Goal: Information Seeking & Learning: Check status

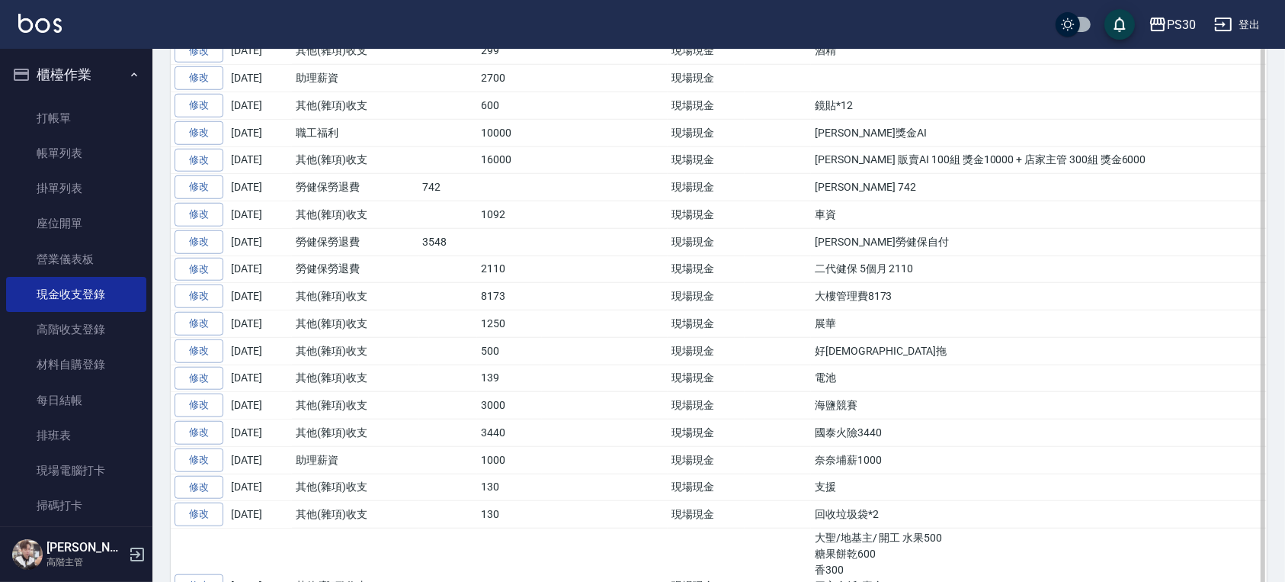
scroll to position [1321, 0]
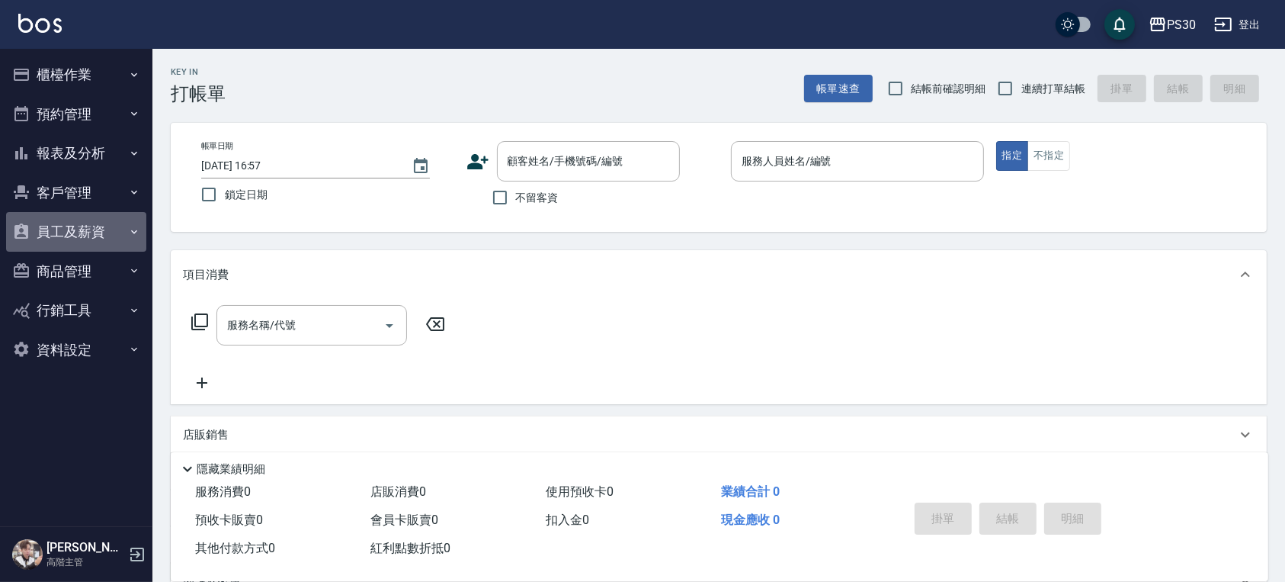
click at [91, 233] on button "員工及薪資" at bounding box center [76, 232] width 140 height 40
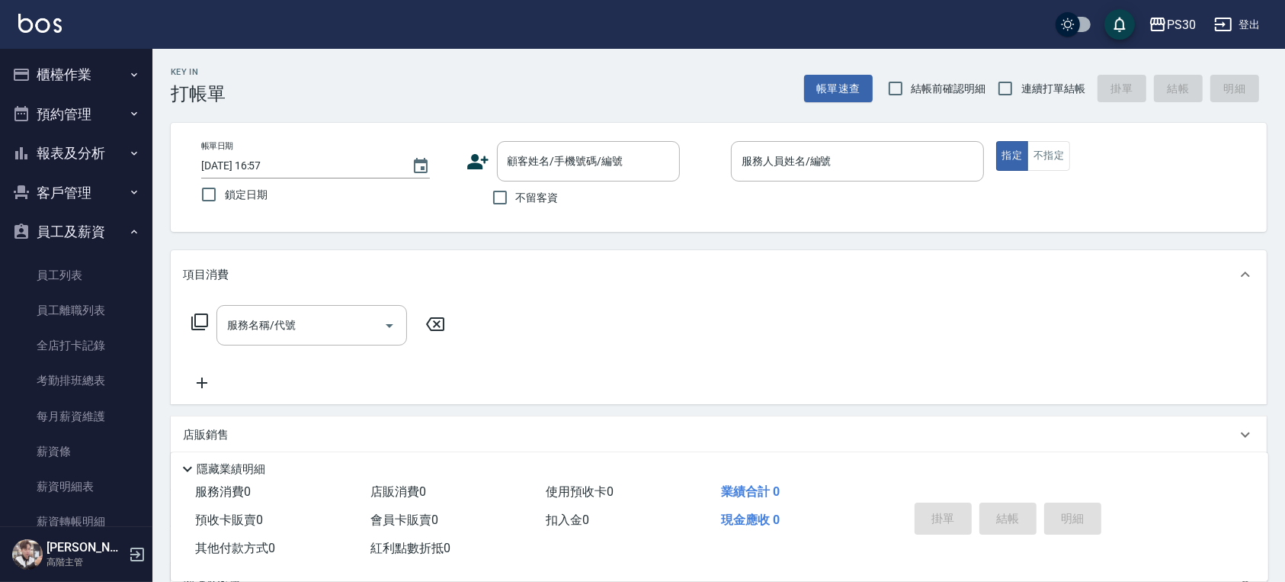
click at [119, 149] on button "報表及分析" at bounding box center [76, 153] width 140 height 40
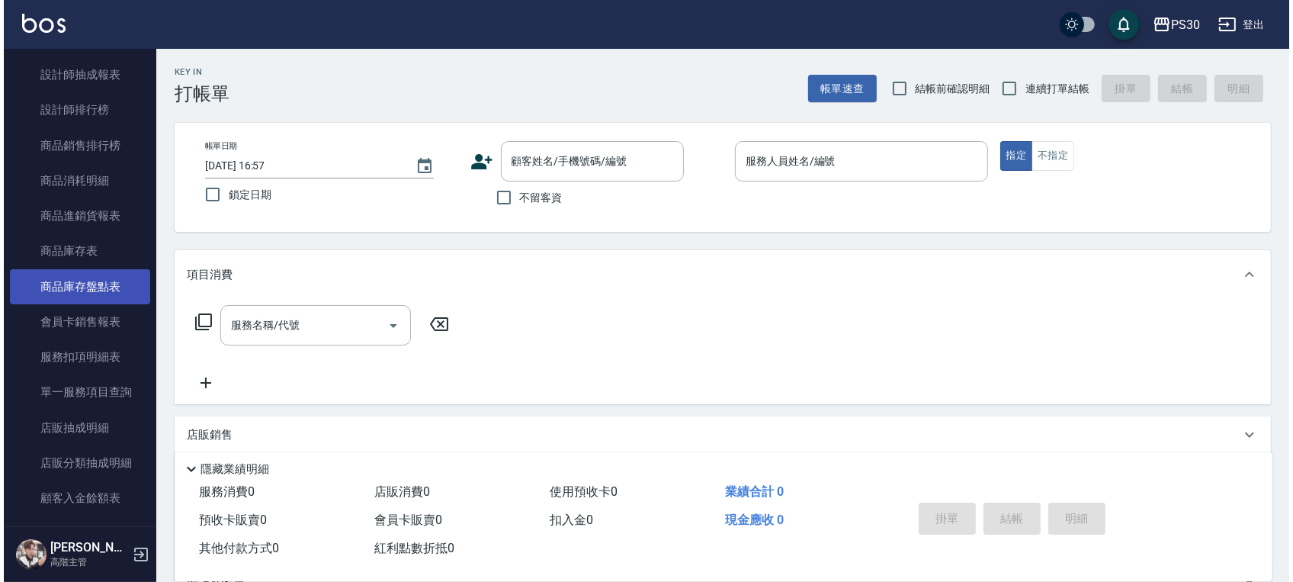
scroll to position [813, 0]
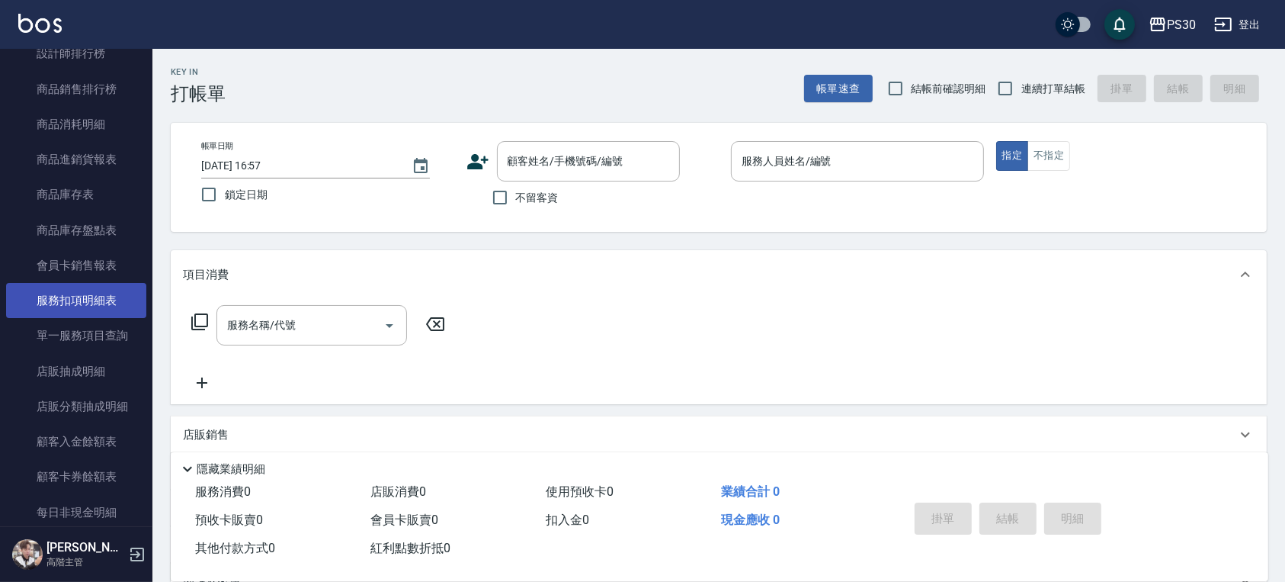
click at [90, 296] on link "服務扣項明細表" at bounding box center [76, 300] width 140 height 35
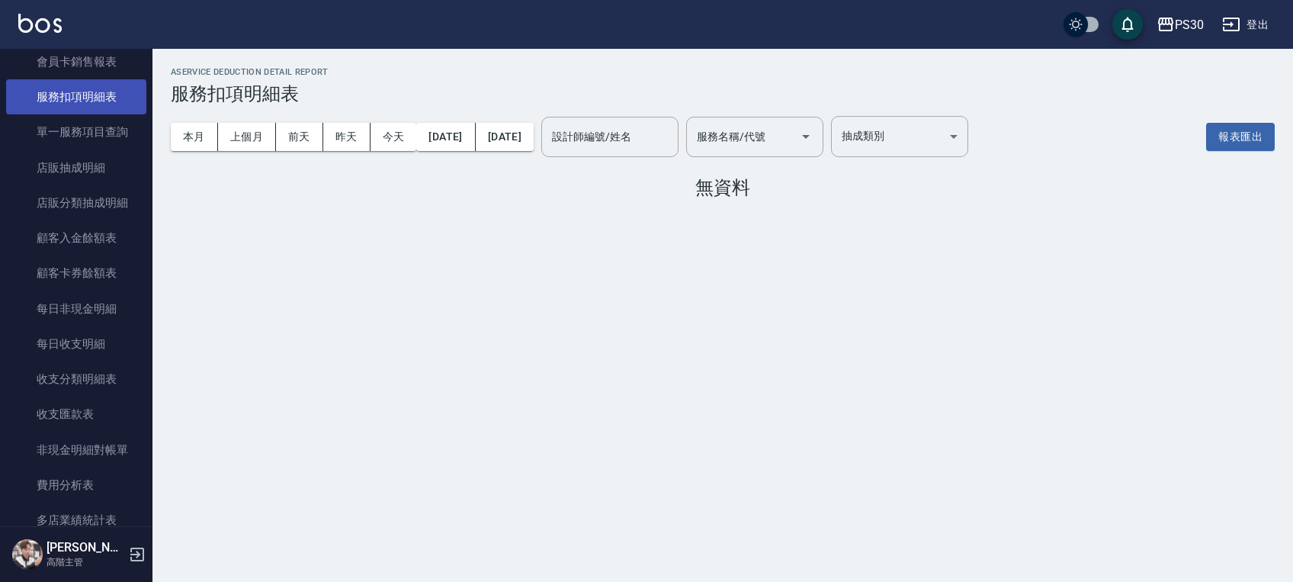
scroll to position [711, 0]
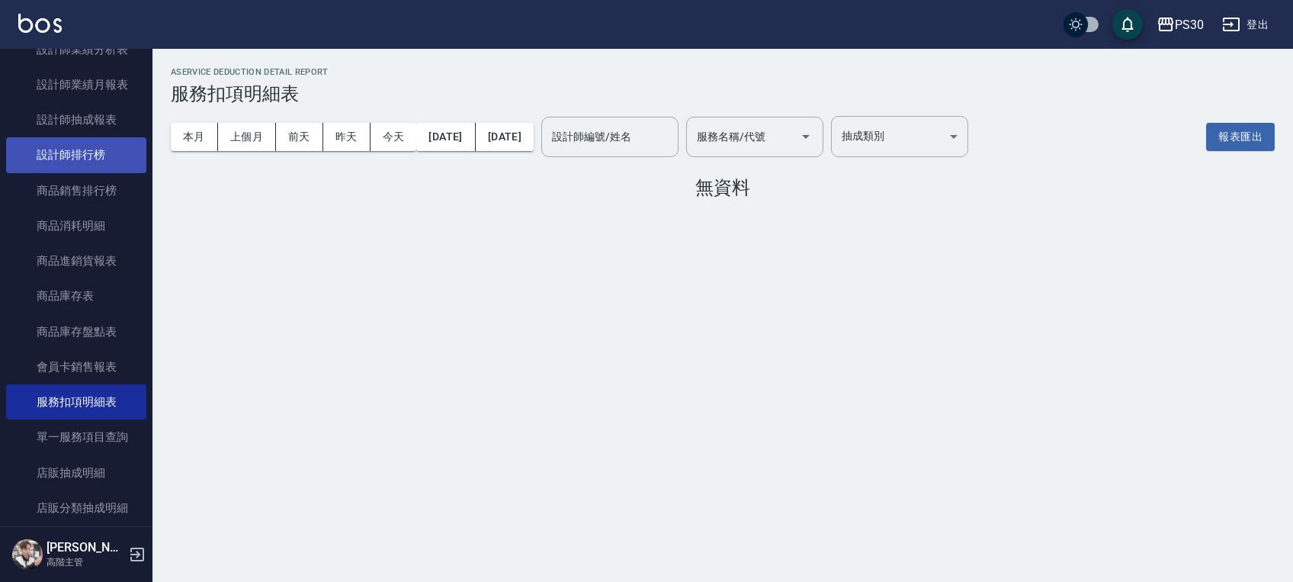
click at [98, 164] on link "設計師排行榜" at bounding box center [76, 154] width 140 height 35
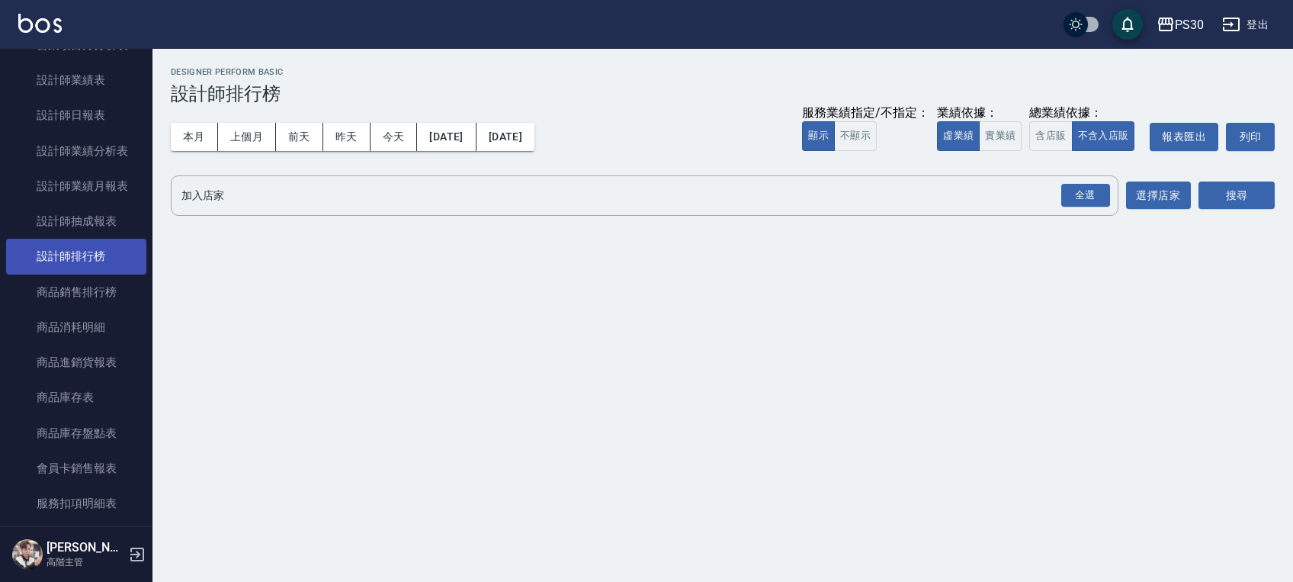
scroll to position [508, 0]
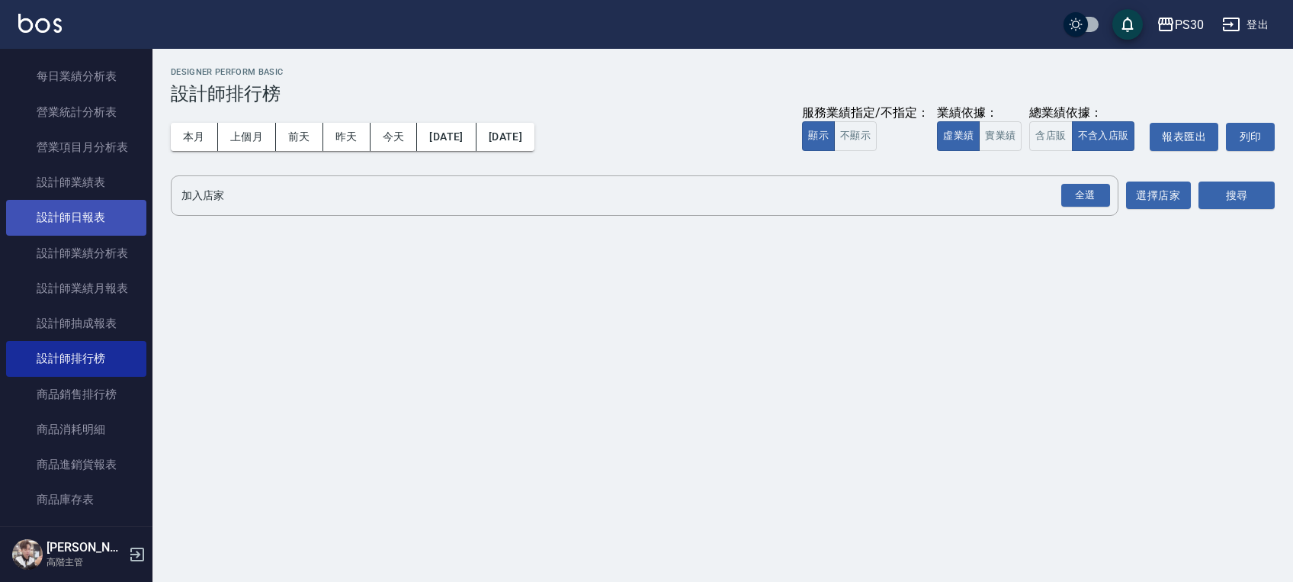
click at [111, 213] on link "設計師日報表" at bounding box center [76, 217] width 140 height 35
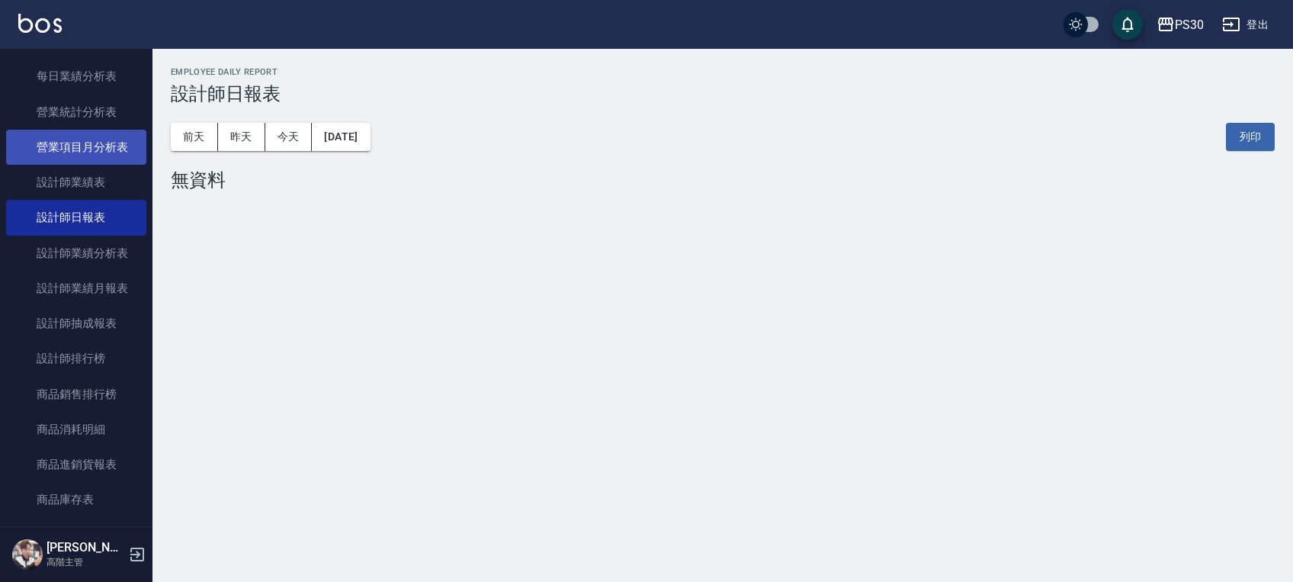
scroll to position [406, 0]
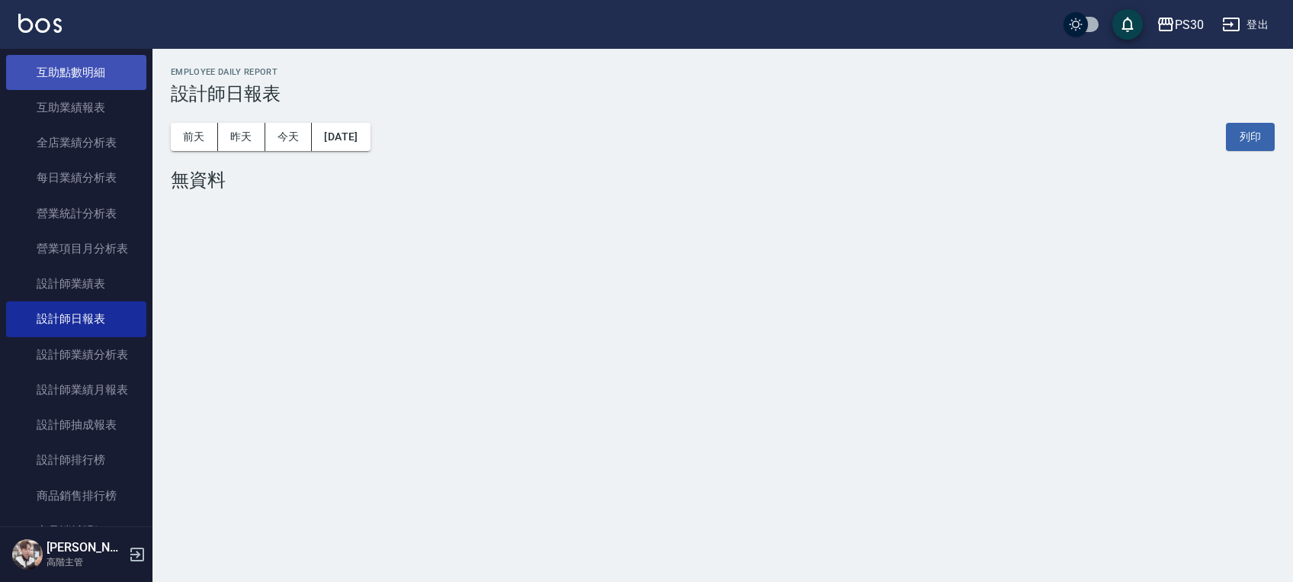
click at [104, 85] on link "互助點數明細" at bounding box center [76, 72] width 140 height 35
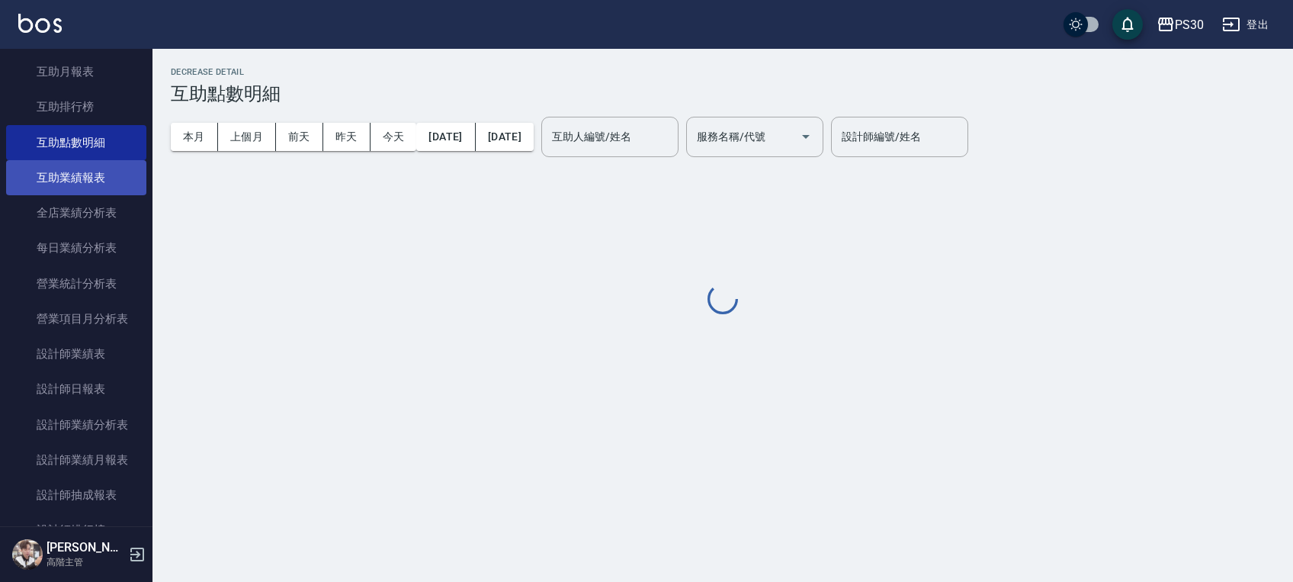
click at [107, 89] on link "互助月報表" at bounding box center [76, 71] width 140 height 35
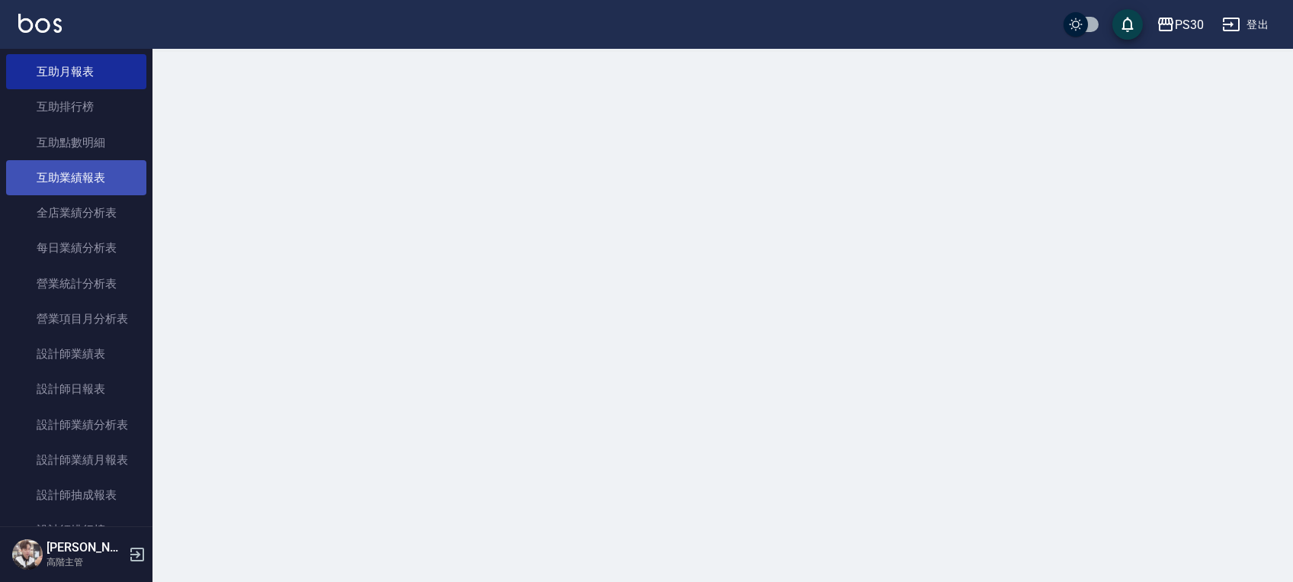
scroll to position [305, 0]
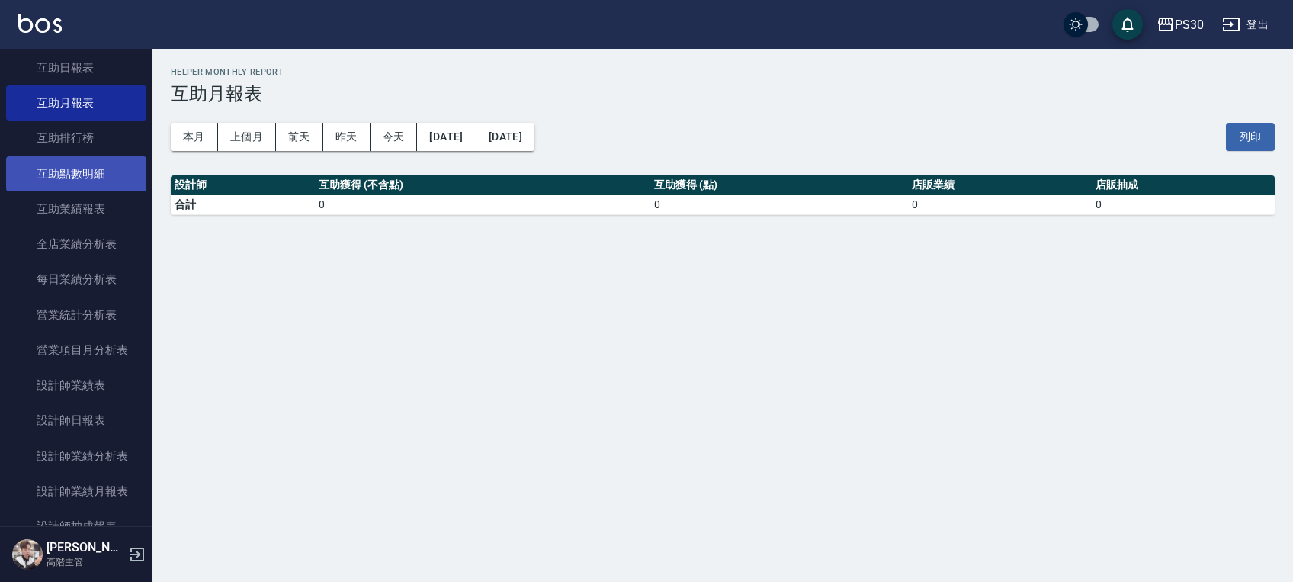
click at [106, 165] on link "互助點數明細" at bounding box center [76, 173] width 140 height 35
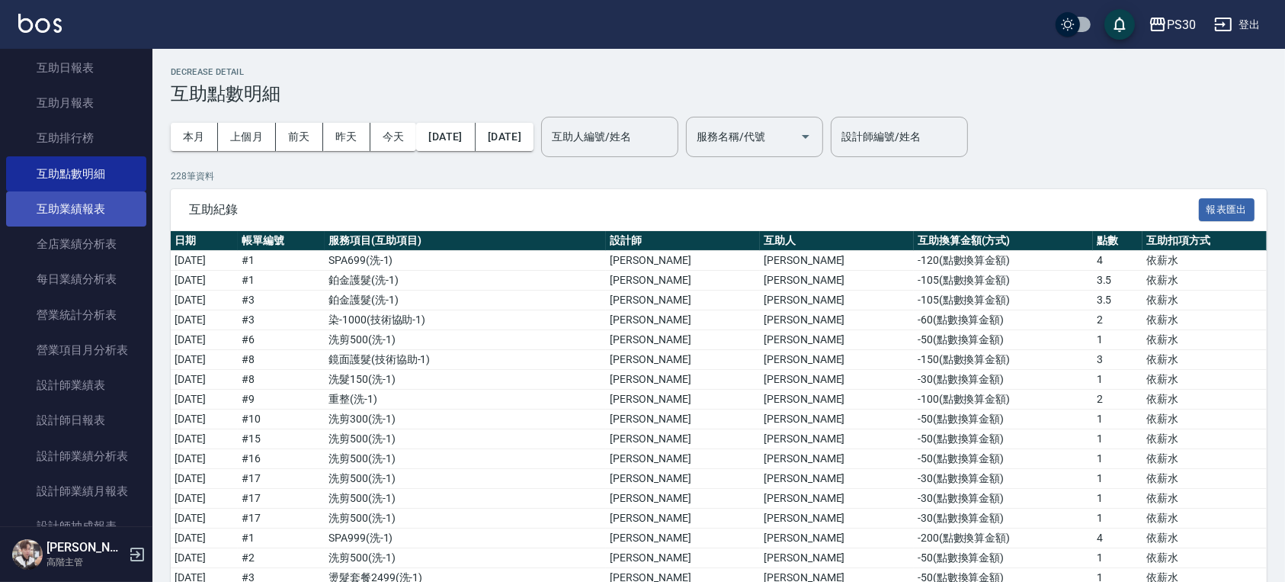
click at [98, 207] on link "互助業績報表" at bounding box center [76, 208] width 140 height 35
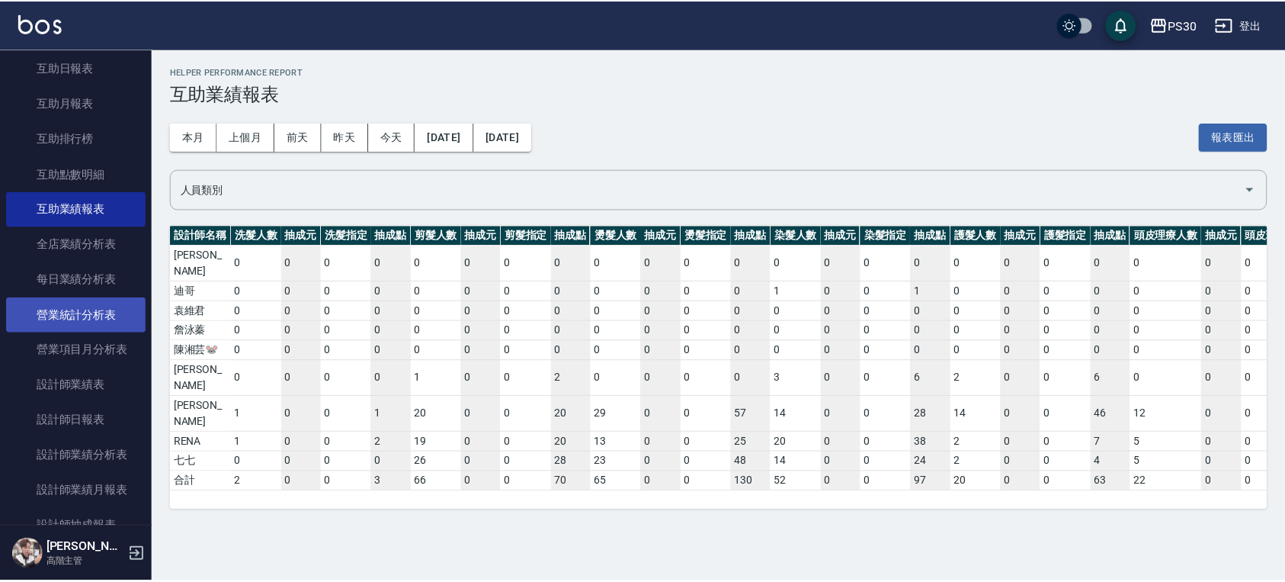
scroll to position [508, 0]
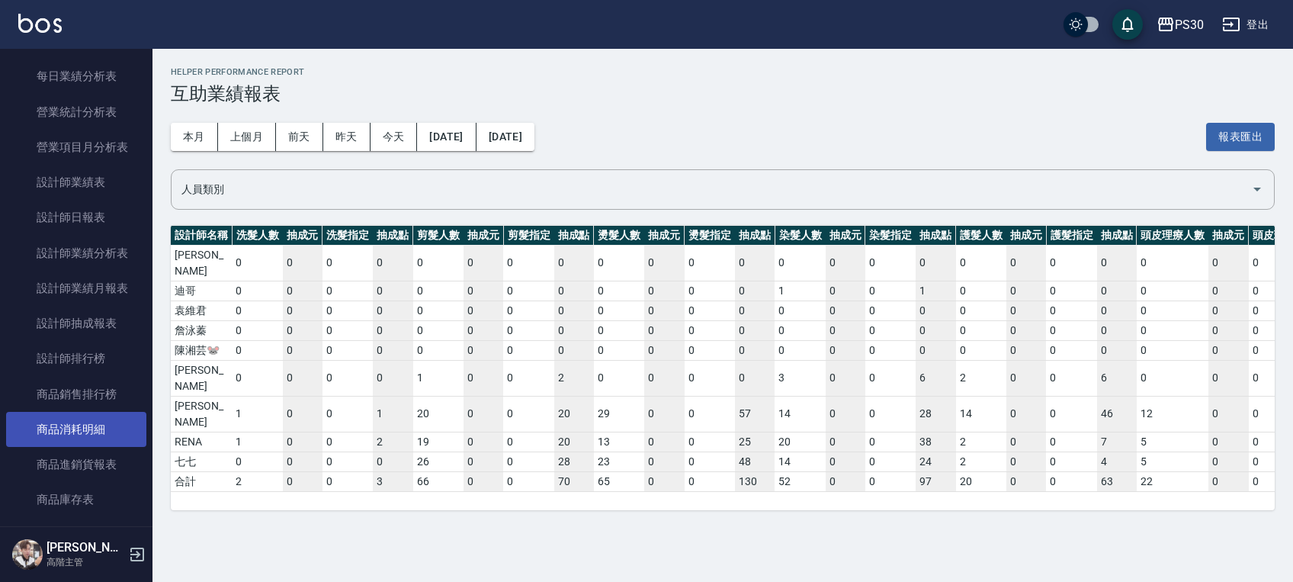
click at [105, 426] on link "商品消耗明細" at bounding box center [76, 429] width 140 height 35
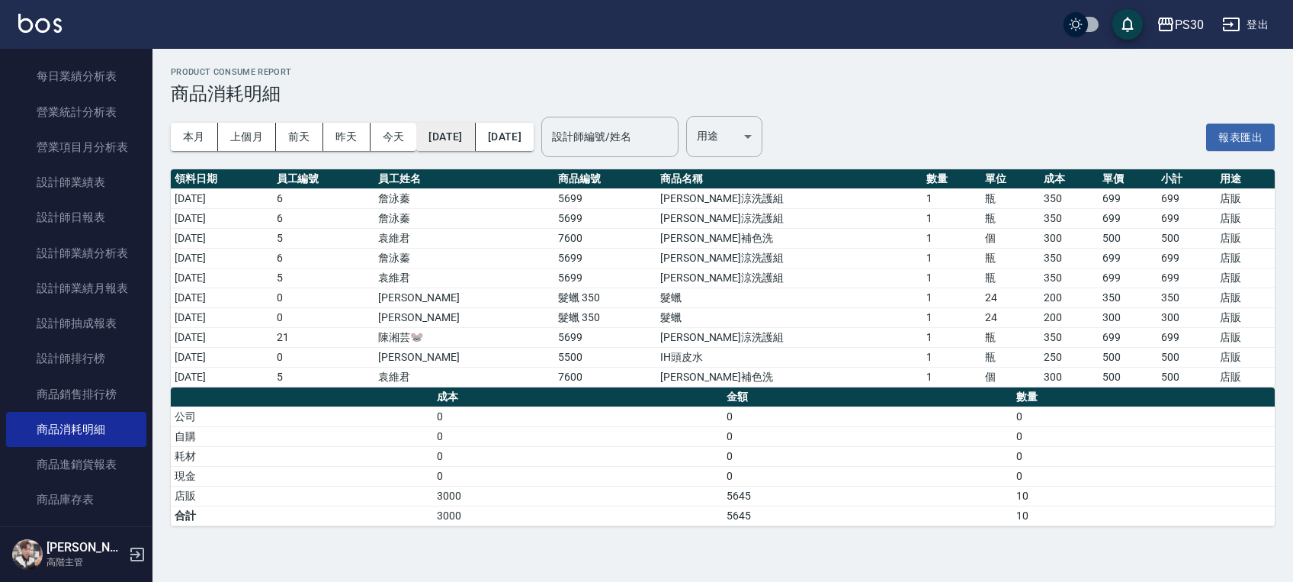
click at [457, 134] on button "2025/08/01" at bounding box center [445, 137] width 59 height 28
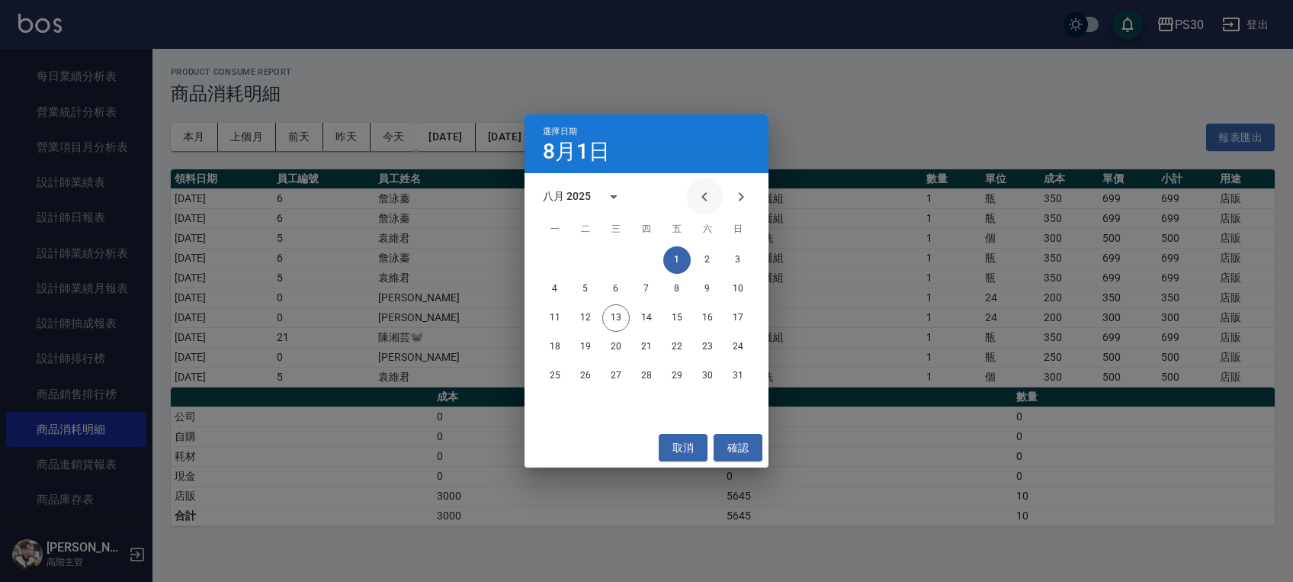
click at [704, 194] on icon "Previous month" at bounding box center [703, 196] width 5 height 9
click at [581, 372] on button "29" at bounding box center [585, 375] width 27 height 27
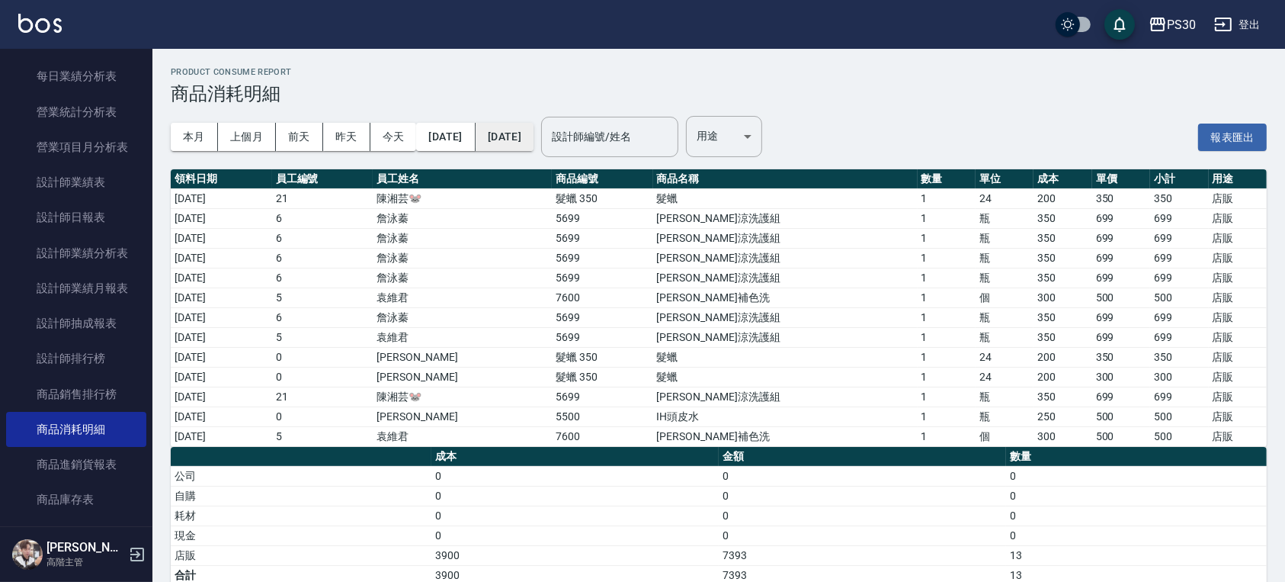
click at [534, 128] on button "[DATE]" at bounding box center [505, 137] width 58 height 28
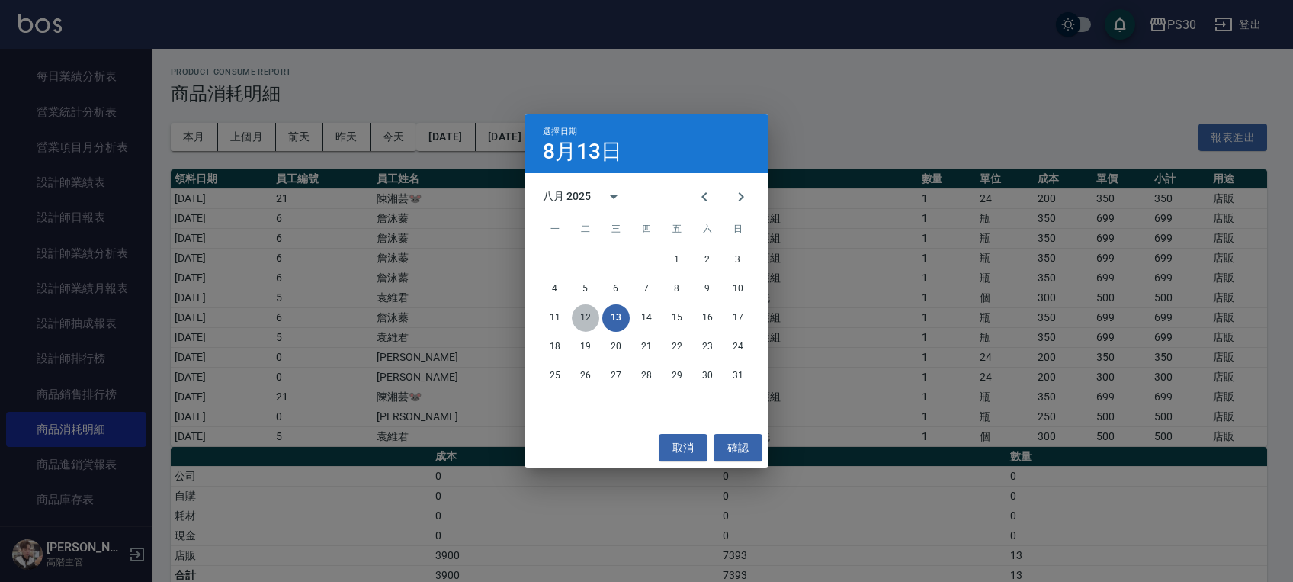
click at [583, 313] on button "12" at bounding box center [585, 317] width 27 height 27
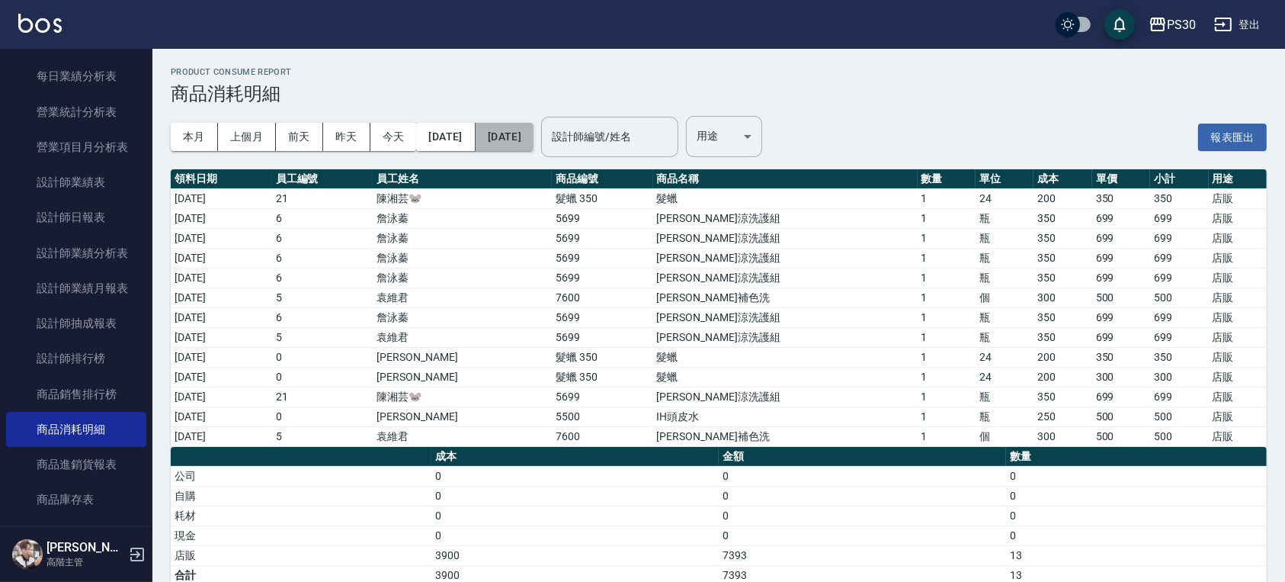
click at [534, 133] on button "2025/08/12" at bounding box center [505, 137] width 58 height 28
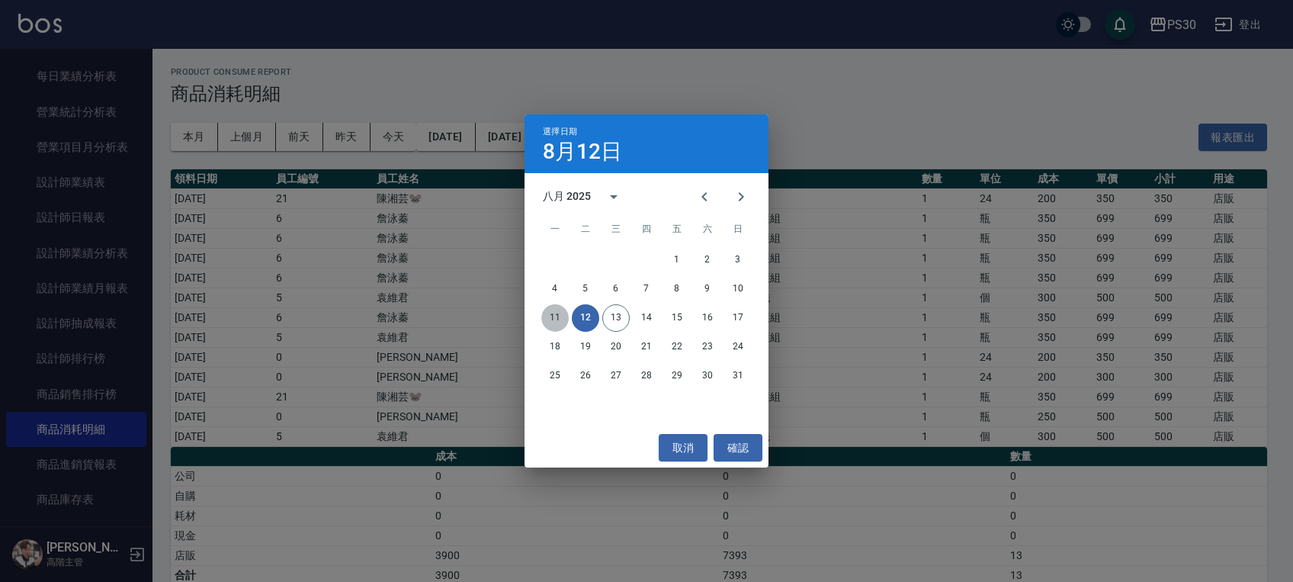
click at [560, 309] on button "11" at bounding box center [554, 317] width 27 height 27
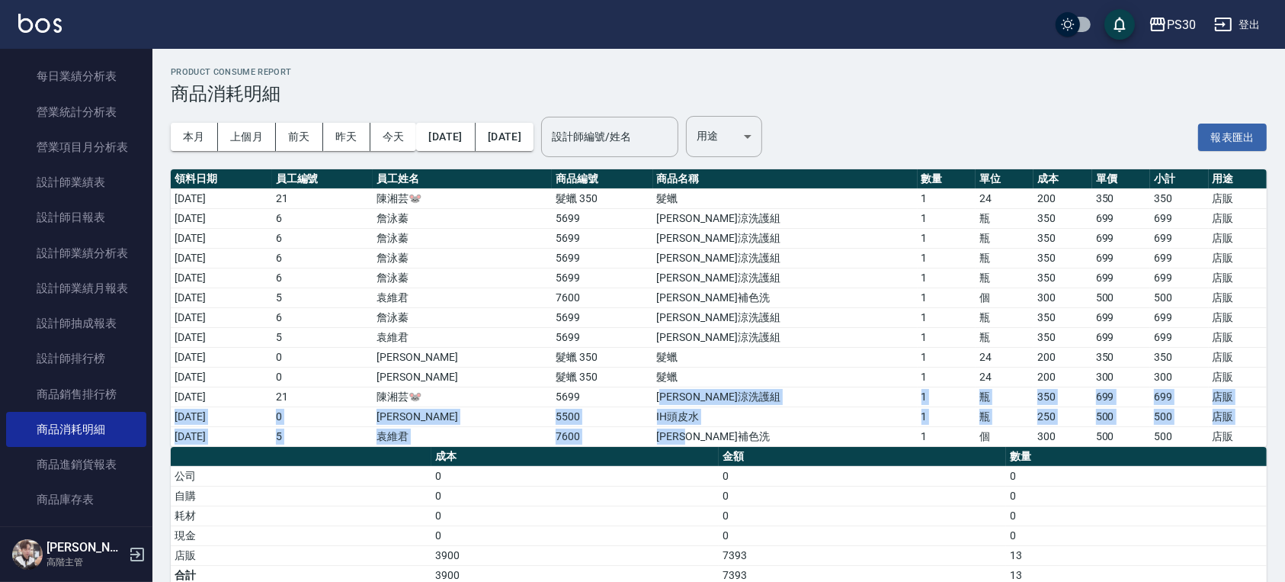
drag, startPoint x: 764, startPoint y: 427, endPoint x: 694, endPoint y: 389, distance: 79.4
click at [694, 389] on tbody "2025/07/29 21 陳湘芸🐭 髮蠟 350 髮蠟 1 24 200 350 350 店販 2025/07/29 6 詹泳蓁 5699 水水沁涼洗護組 …" at bounding box center [719, 317] width 1096 height 258
click at [791, 402] on td "水水沁涼洗護組" at bounding box center [785, 396] width 264 height 20
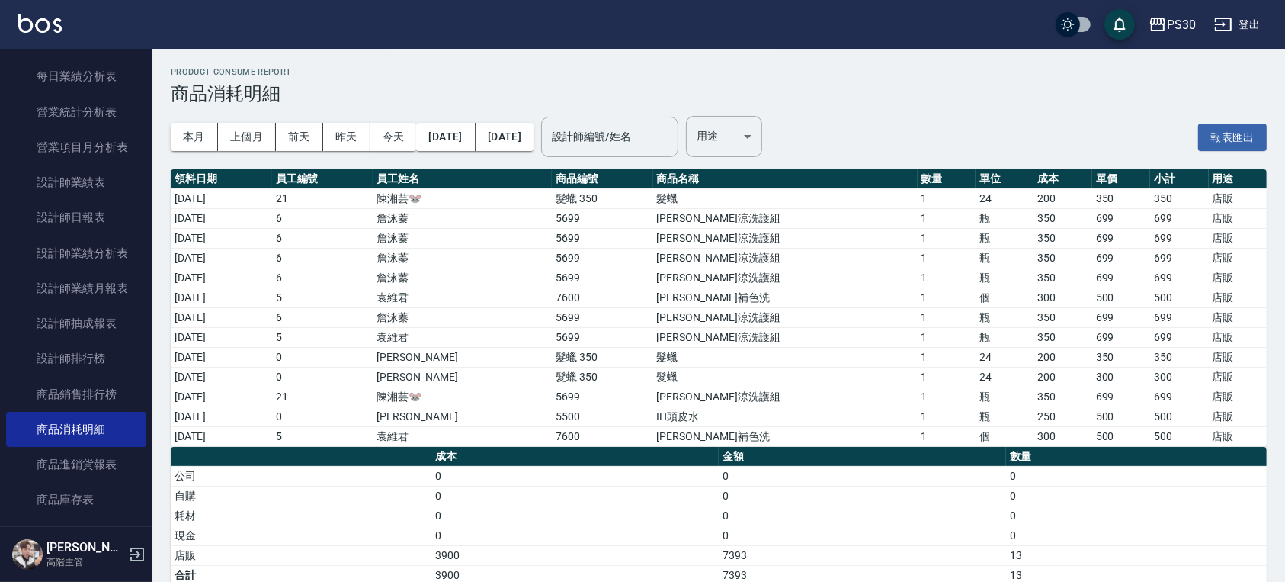
click at [571, 238] on td "5699" at bounding box center [602, 238] width 101 height 20
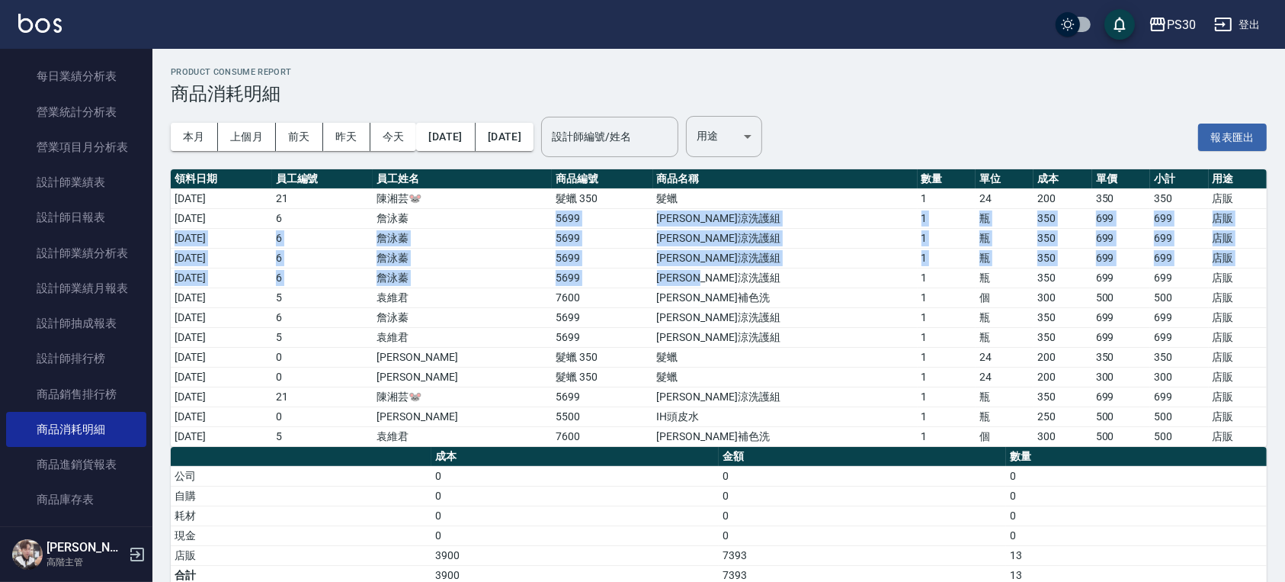
drag, startPoint x: 595, startPoint y: 215, endPoint x: 767, endPoint y: 270, distance: 180.8
click at [767, 270] on tbody "2025/07/29 21 陳湘芸🐭 髮蠟 350 髮蠟 1 24 200 350 350 店販 2025/07/29 6 詹泳蓁 5699 水水沁涼洗護組 …" at bounding box center [719, 317] width 1096 height 258
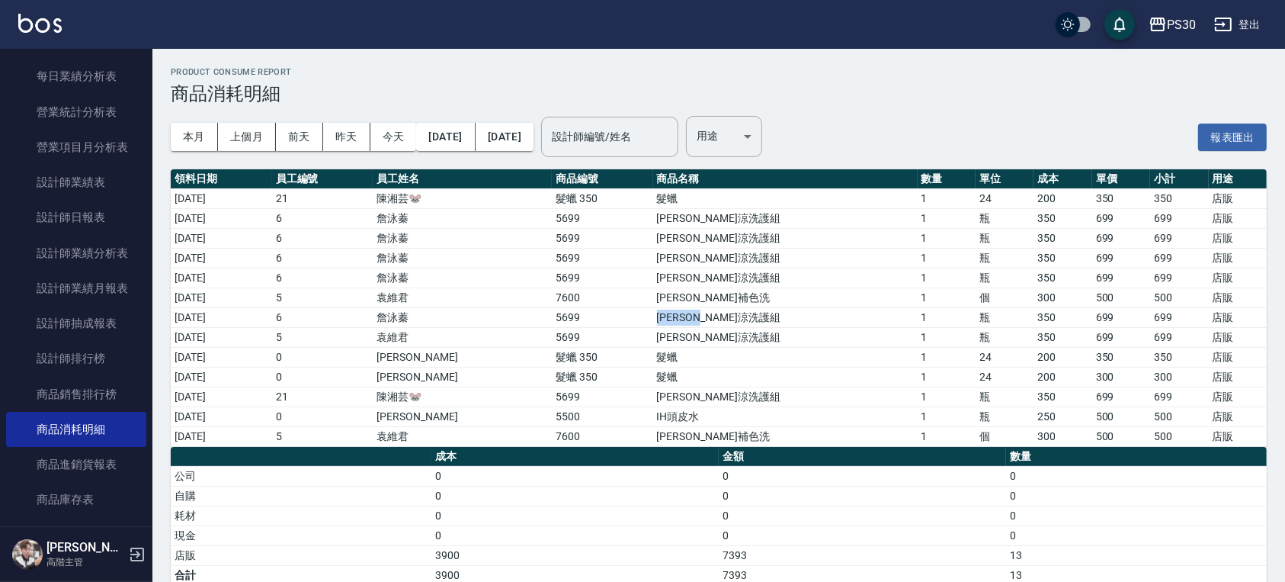
drag, startPoint x: 681, startPoint y: 315, endPoint x: 781, endPoint y: 317, distance: 99.9
click at [781, 317] on td "水水沁涼洗護組" at bounding box center [785, 317] width 264 height 20
